Goal: Task Accomplishment & Management: Manage account settings

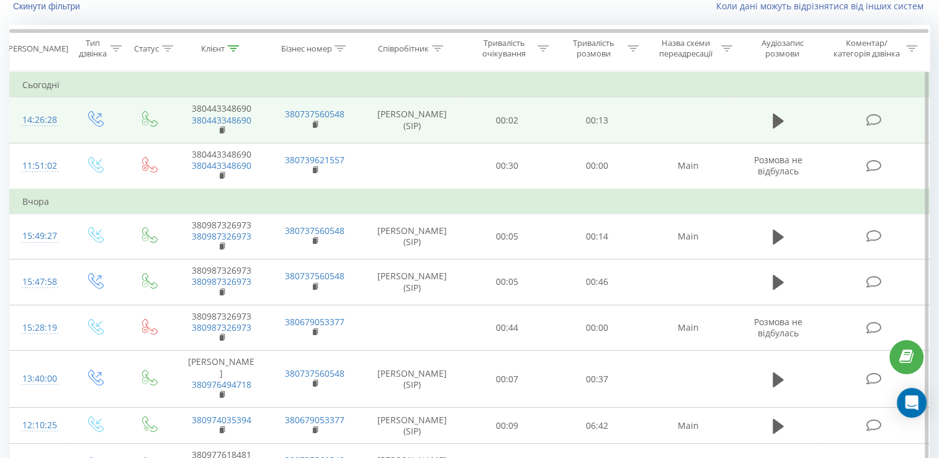
click at [879, 117] on icon at bounding box center [874, 120] width 16 height 13
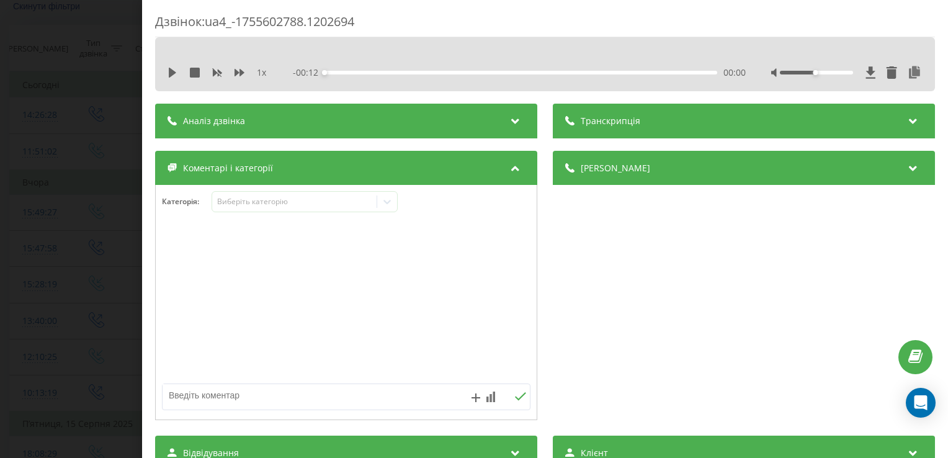
click at [419, 103] on div "Дзвінок : ua4_-1755602788.1202694 1 x - 00:12 00:00 00:00 Транскрипція Для AI-а…" at bounding box center [545, 355] width 780 height 684
click at [417, 108] on div "Аналіз дзвінка" at bounding box center [346, 121] width 382 height 35
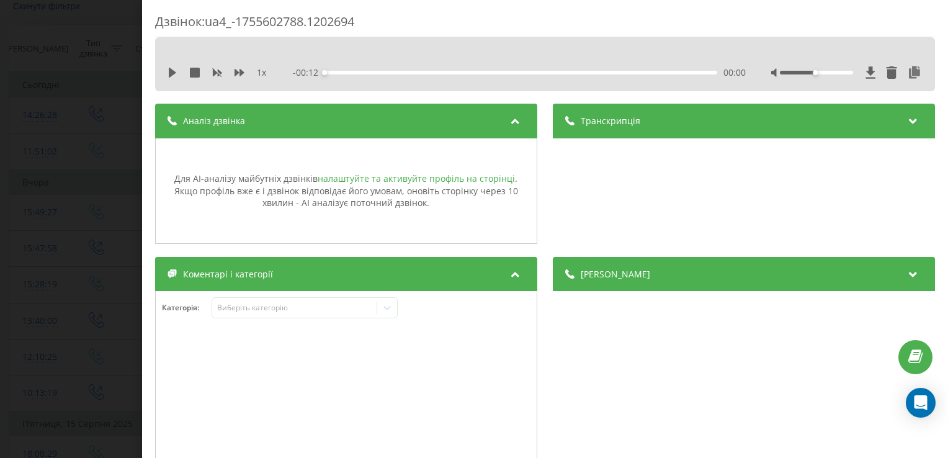
click at [409, 176] on link "налаштуйте та активуйте профіль на сторінці" at bounding box center [416, 179] width 197 height 12
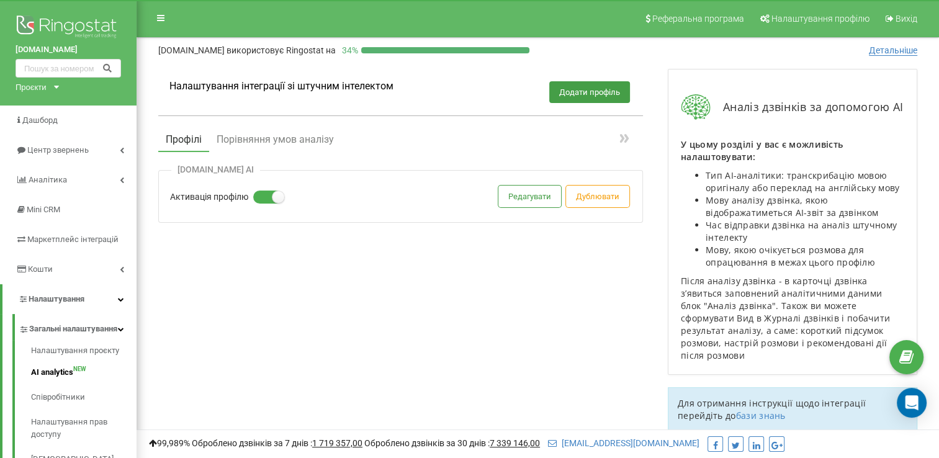
click at [302, 216] on div "[DOMAIN_NAME] AI Активація профілю Редагувати Дублювати" at bounding box center [400, 196] width 485 height 53
click at [507, 195] on button "Редагувати" at bounding box center [529, 197] width 63 height 22
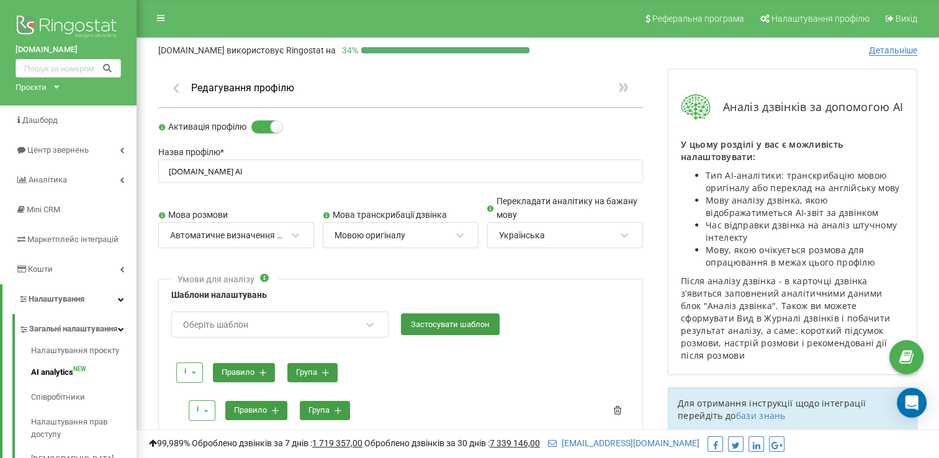
click at [172, 91] on icon "button" at bounding box center [175, 87] width 13 height 11
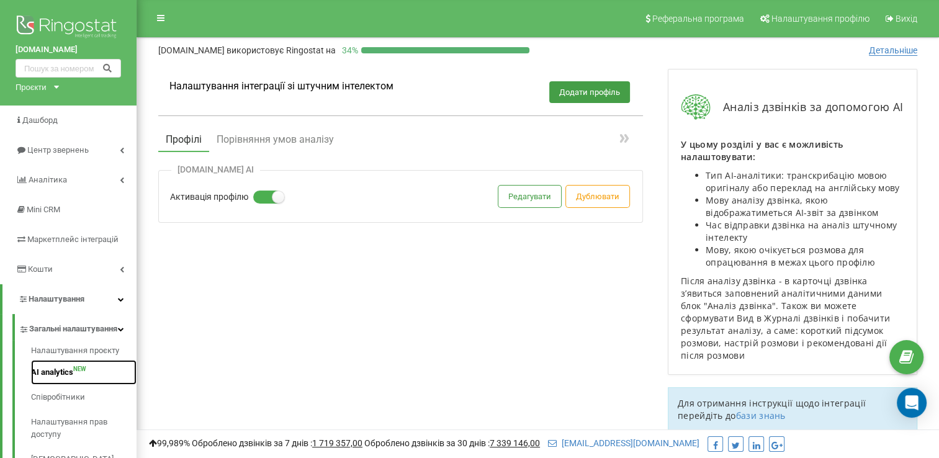
click at [67, 385] on link "AI analytics NEW" at bounding box center [84, 372] width 106 height 25
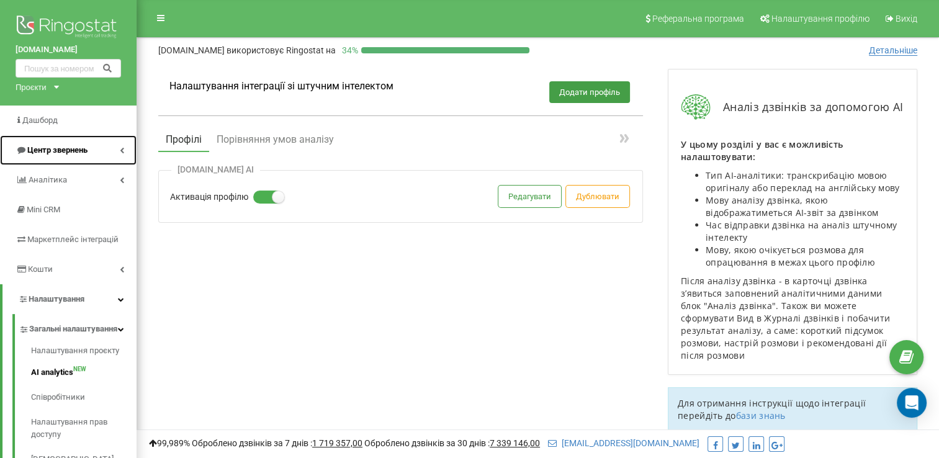
click at [62, 141] on link "Центр звернень" at bounding box center [68, 150] width 137 height 30
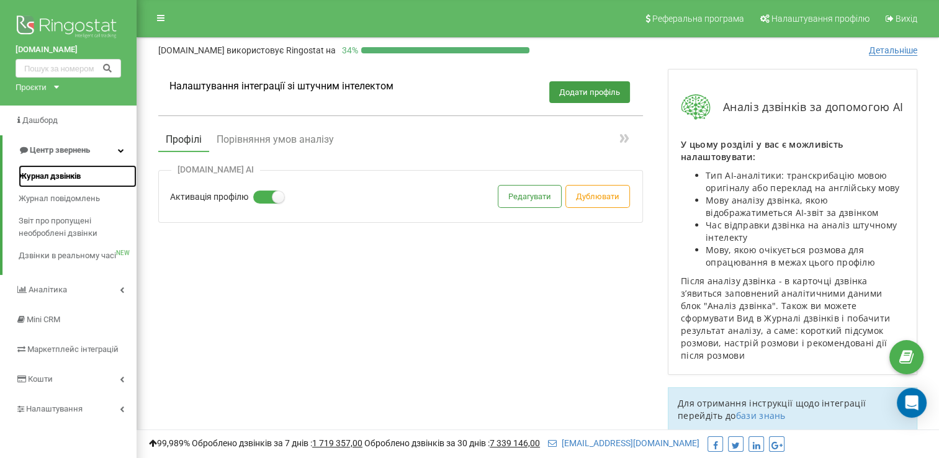
click at [56, 178] on span "Журнал дзвінків" at bounding box center [50, 176] width 62 height 12
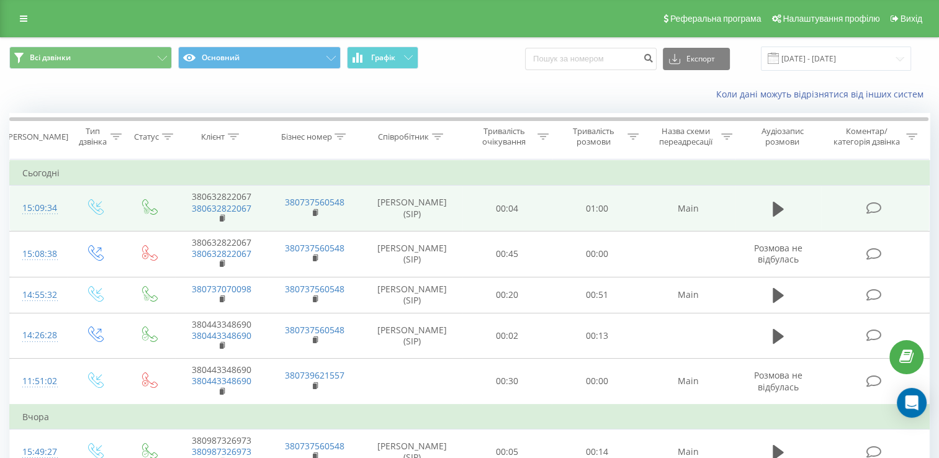
click at [871, 209] on icon at bounding box center [874, 208] width 16 height 13
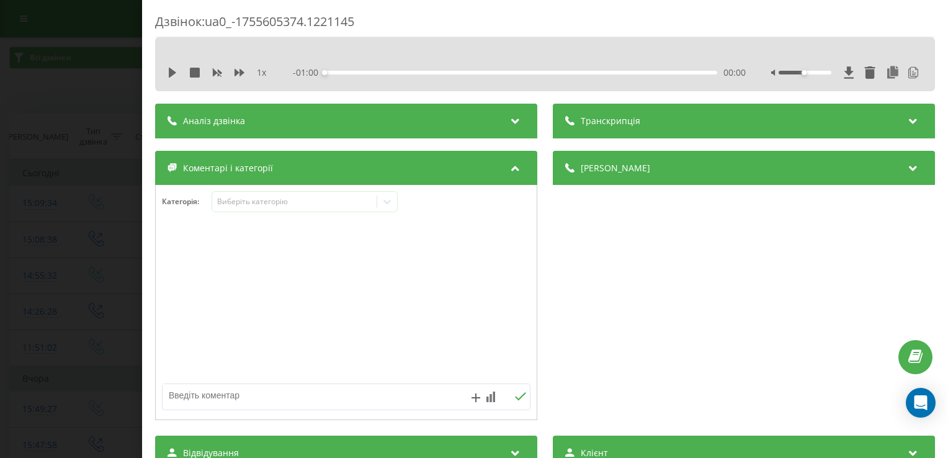
click at [415, 130] on div "Аналіз дзвінка" at bounding box center [346, 121] width 382 height 35
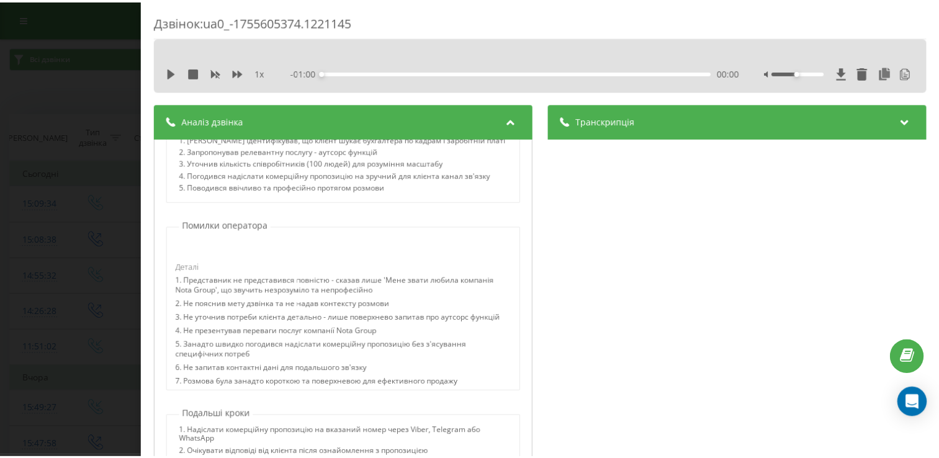
scroll to position [176, 0]
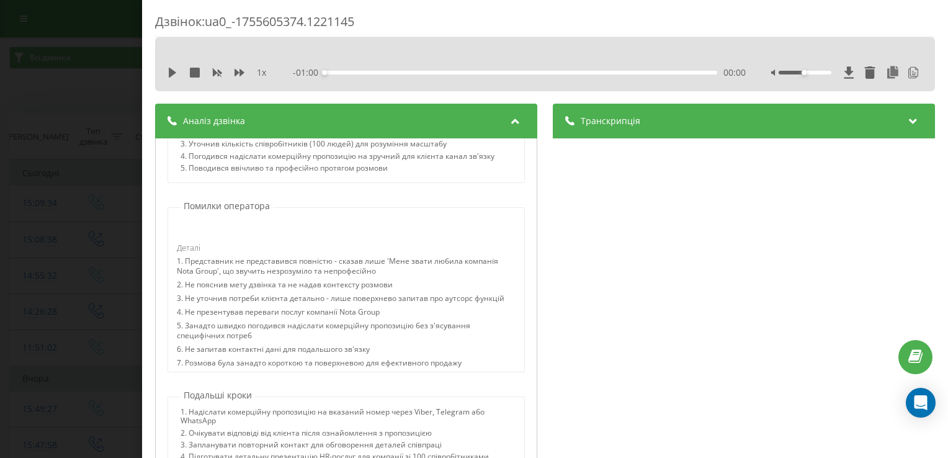
click at [92, 87] on div "Дзвінок : ua0_-1755605374.1221145 1 x - 01:00 00:00 00:00 Транскрипція 00:00 До…" at bounding box center [474, 229] width 948 height 458
